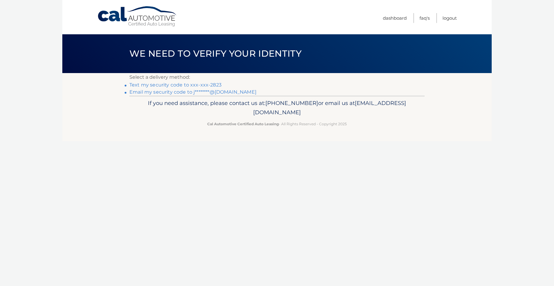
click at [196, 85] on link "Text my security code to xxx-xxx-2823" at bounding box center [175, 85] width 92 height 6
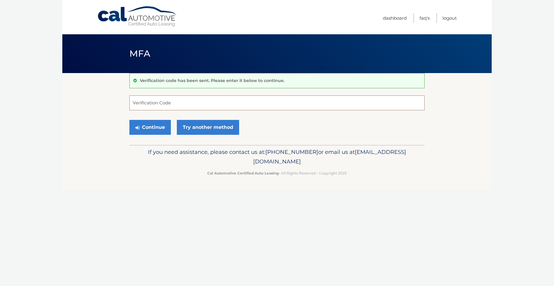
click at [185, 106] on input "Verification Code" at bounding box center [276, 102] width 295 height 15
type input "133650"
click at [158, 128] on button "Continue" at bounding box center [149, 127] width 41 height 15
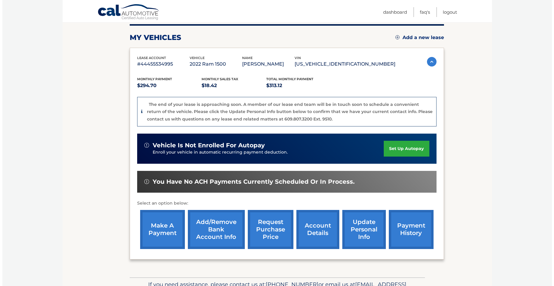
scroll to position [89, 0]
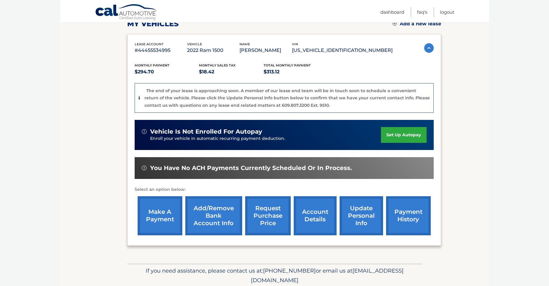
click at [280, 210] on link "request purchase price" at bounding box center [268, 215] width 46 height 39
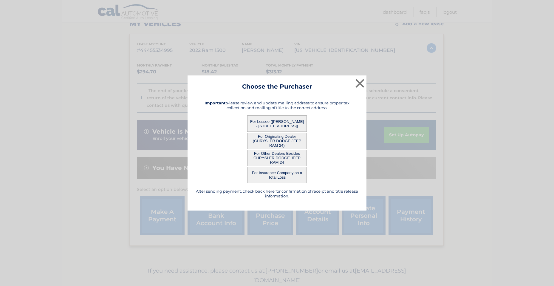
click at [298, 126] on button "For Lessee ([PERSON_NAME] - [STREET_ADDRESS])" at bounding box center [277, 123] width 60 height 16
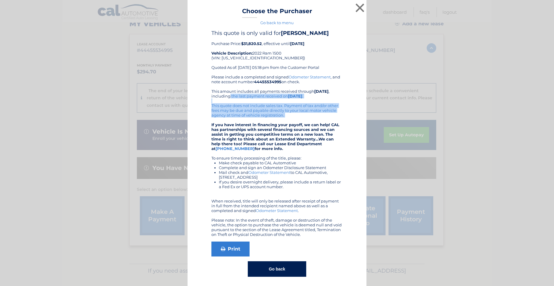
click at [227, 94] on div "Please include a completed and signed Odometer Statement , and note account num…" at bounding box center [276, 156] width 131 height 162
click at [225, 111] on div "Please include a completed and signed Odometer Statement , and note account num…" at bounding box center [276, 156] width 131 height 162
